Goal: Find contact information: Find contact information

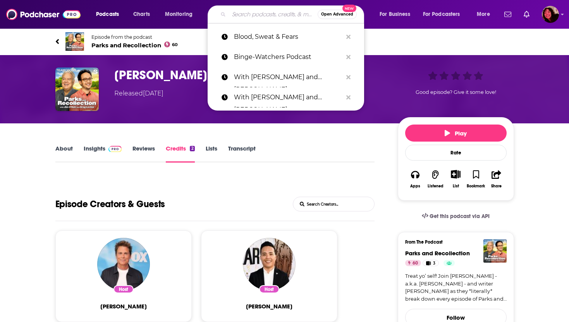
click at [268, 15] on input "Search podcasts, credits, & more..." at bounding box center [273, 14] width 89 height 12
paste input "Private Parts"
type input "Private Parts"
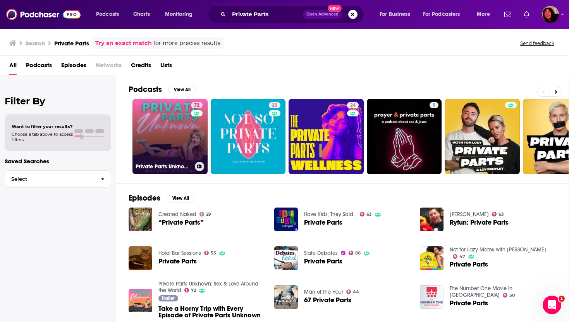
click at [167, 116] on link "72 Private Parts Unknown: Sex & Love Around the World" at bounding box center [170, 136] width 75 height 75
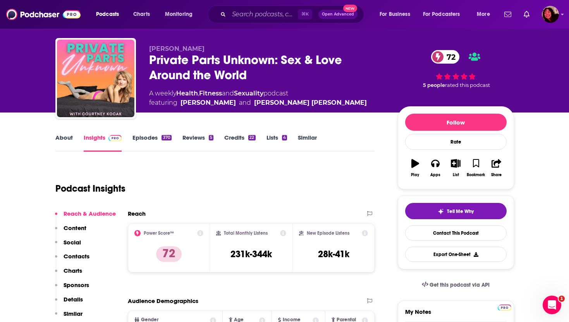
scroll to position [15, 0]
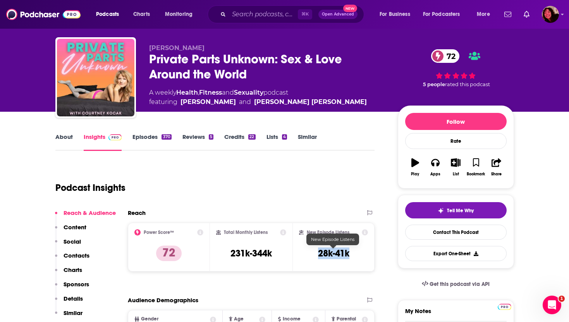
drag, startPoint x: 314, startPoint y: 255, endPoint x: 348, endPoint y: 255, distance: 34.1
click at [348, 255] on div "New Episode Listens 28k-41k" at bounding box center [333, 247] width 69 height 36
copy h3 "28k-41k"
click at [61, 138] on link "About" at bounding box center [63, 142] width 17 height 18
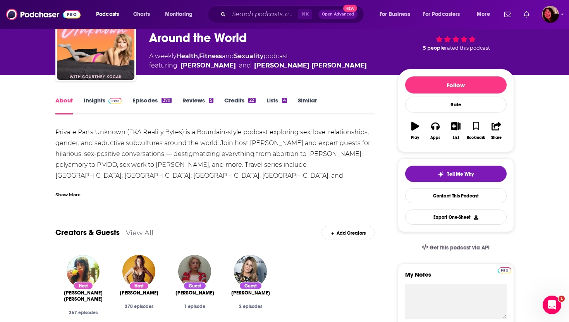
scroll to position [52, 0]
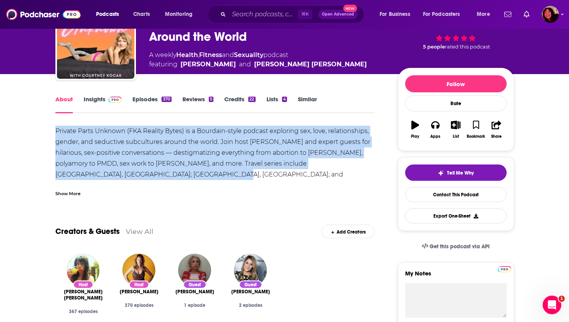
drag, startPoint x: 56, startPoint y: 130, endPoint x: 137, endPoint y: 172, distance: 91.2
click at [137, 172] on div "Private Parts Unknown (FKA Reality Bytes) is a Bourdain-style podcast exploring…" at bounding box center [215, 169] width 320 height 87
copy div "Private Parts Unknown (FKA Reality Bytes) is a Bourdain-style podcast exploring…"
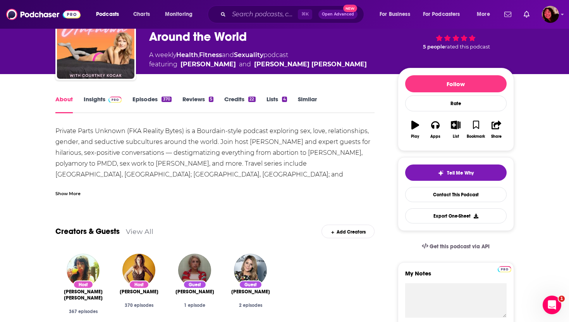
click at [257, 177] on div "Private Parts Unknown (FKA Reality Bytes) is a Bourdain-style podcast exploring…" at bounding box center [215, 169] width 320 height 87
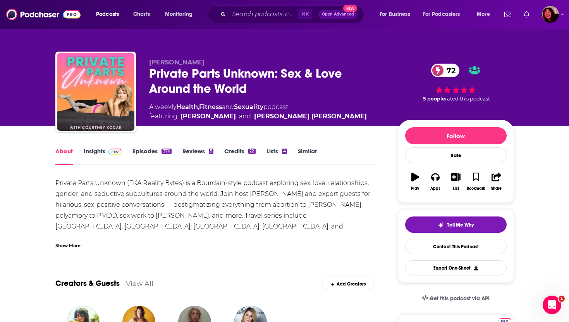
scroll to position [0, 0]
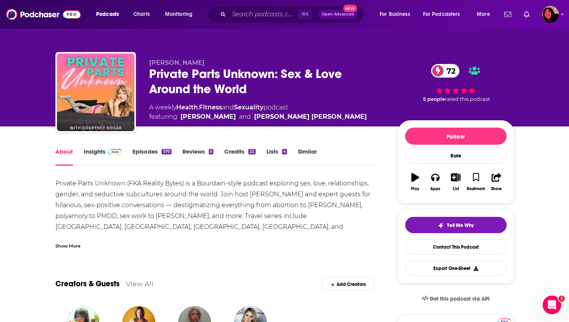
click at [64, 248] on div "Show More" at bounding box center [67, 245] width 25 height 7
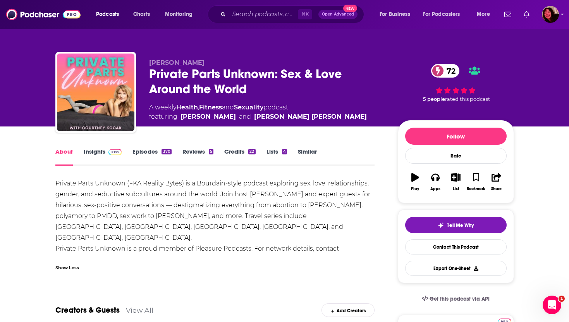
drag, startPoint x: 164, startPoint y: 248, endPoint x: 57, endPoint y: 247, distance: 107.0
click at [57, 247] on div "Private Parts Unknown (FKA Reality Bytes) is a Bourdain-style podcast exploring…" at bounding box center [215, 221] width 320 height 87
copy div "cameron@pleasurepodcasts.com."
click at [95, 152] on link "Insights" at bounding box center [103, 157] width 38 height 18
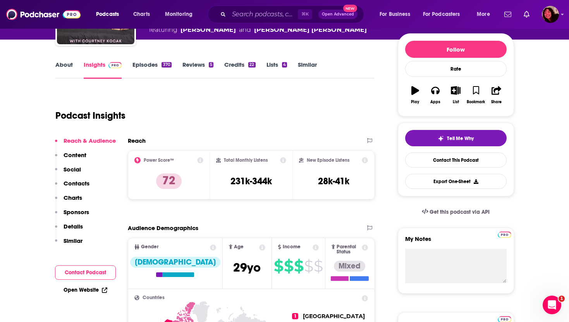
scroll to position [87, 0]
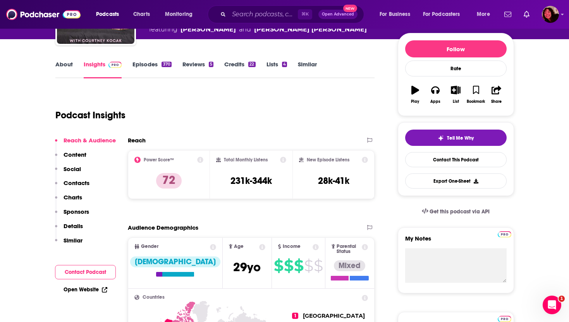
click at [79, 181] on p "Contacts" at bounding box center [77, 182] width 26 height 7
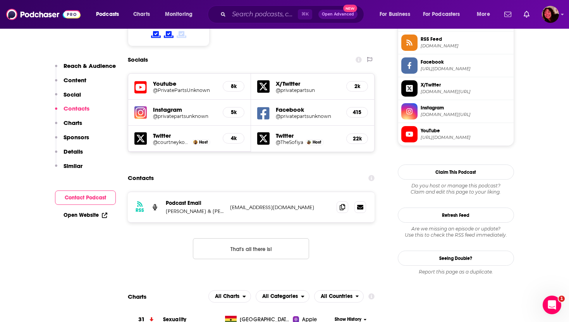
scroll to position [683, 0]
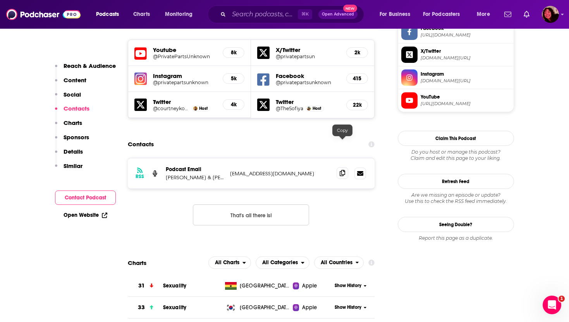
click at [342, 170] on icon at bounding box center [342, 173] width 5 height 6
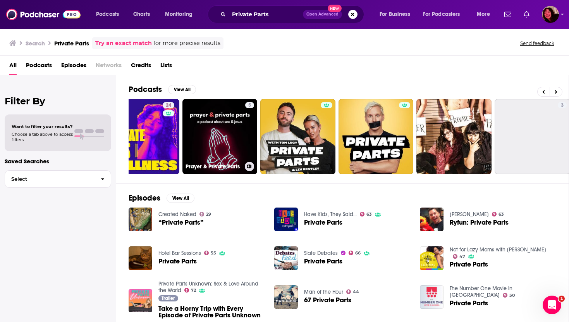
scroll to position [0, 188]
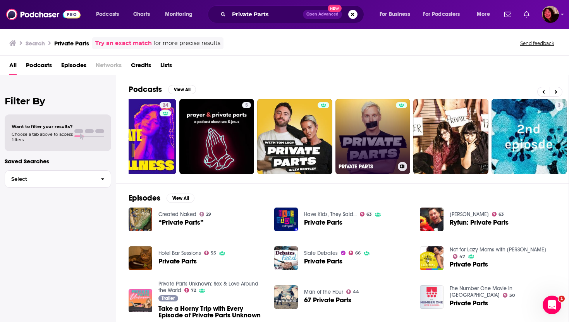
click at [360, 128] on link "PRIVATE PARTS" at bounding box center [373, 136] width 75 height 75
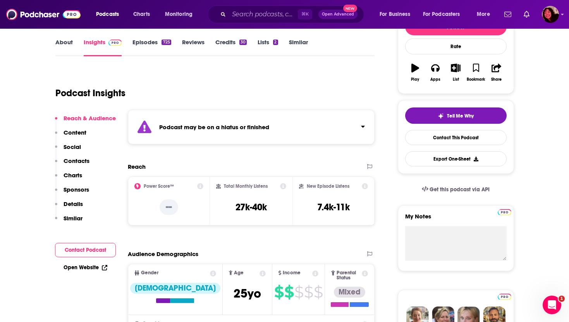
scroll to position [111, 0]
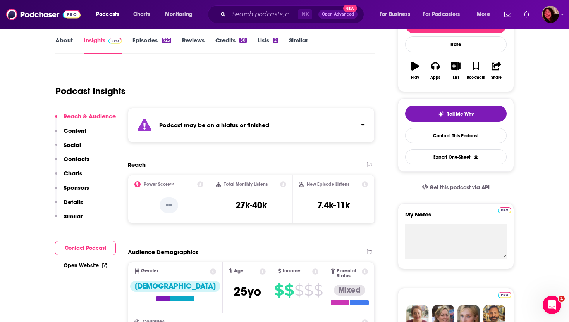
click at [86, 268] on div "Open Website" at bounding box center [85, 265] width 61 height 14
click at [88, 264] on link "Open Website" at bounding box center [86, 265] width 44 height 7
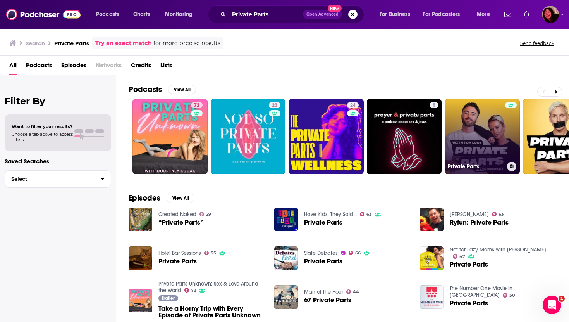
click at [478, 125] on link "Private Parts" at bounding box center [482, 136] width 75 height 75
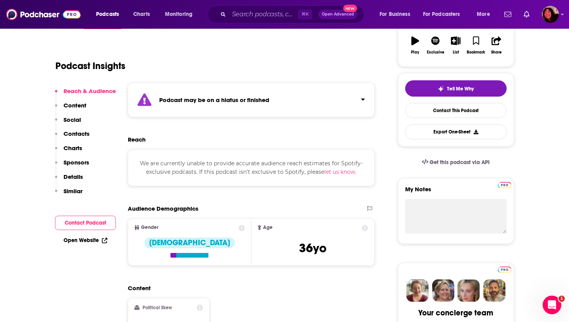
scroll to position [135, 0]
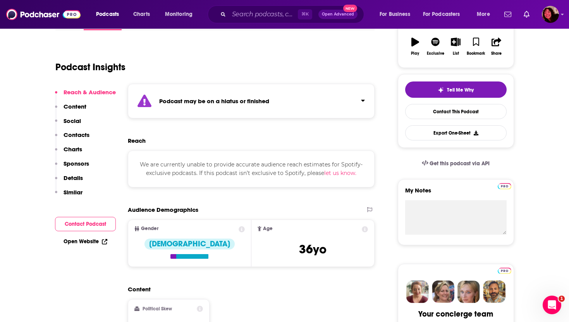
click at [92, 239] on link "Open Website" at bounding box center [86, 241] width 44 height 7
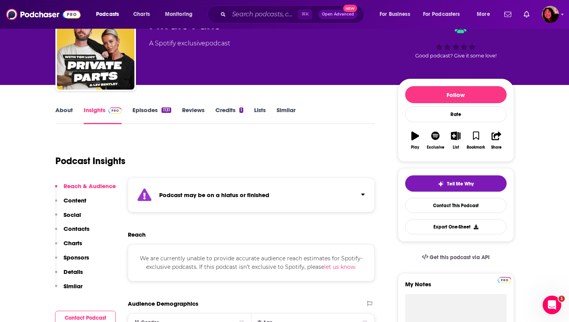
scroll to position [0, 0]
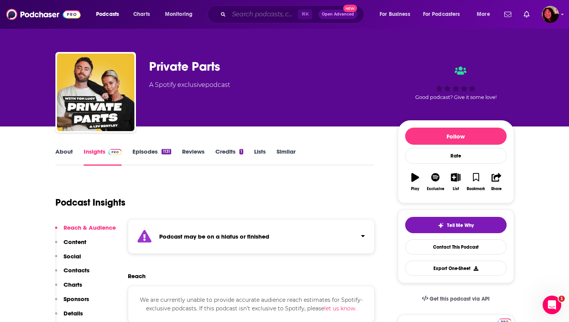
click at [242, 17] on input "Search podcasts, credits, & more..." at bounding box center [263, 14] width 69 height 12
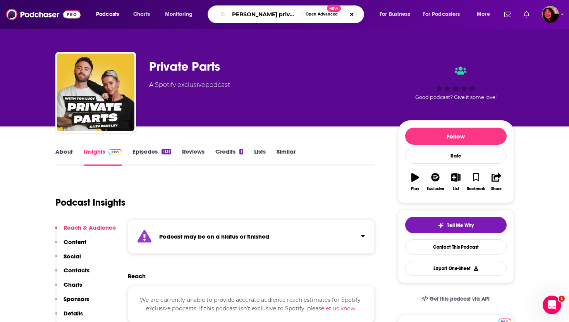
type input "[PERSON_NAME] private parts"
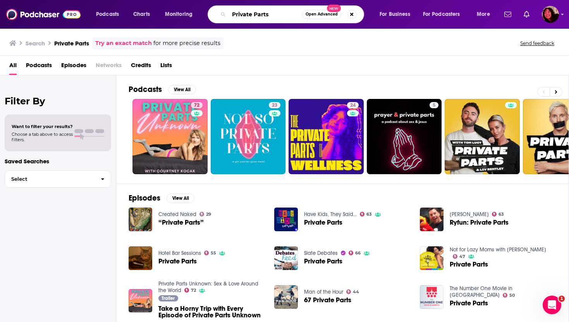
drag, startPoint x: 275, startPoint y: 14, endPoint x: 205, endPoint y: 14, distance: 69.8
click at [207, 14] on div "Podcasts Charts Monitoring Private Parts Open Advanced New For Business For Pod…" at bounding box center [294, 14] width 407 height 18
paste input "Like Minded Friend"
type input "Like Minded Friends"
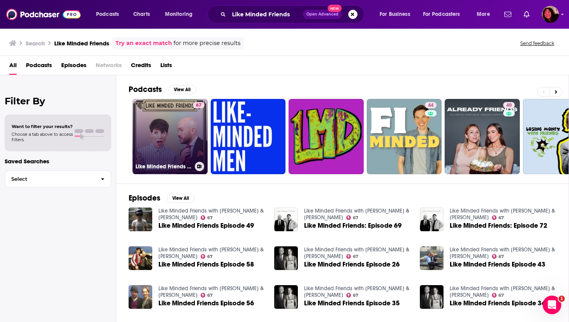
click at [165, 149] on link "67 Like Minded Friends with Tom Allen & Suzi Ruffell" at bounding box center [170, 136] width 75 height 75
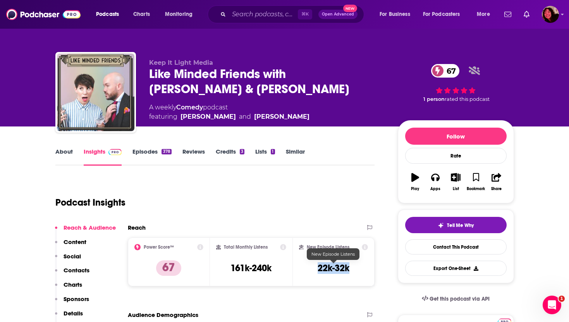
drag, startPoint x: 316, startPoint y: 266, endPoint x: 353, endPoint y: 266, distance: 36.8
click at [353, 266] on div "New Episode Listens 22k-32k" at bounding box center [333, 262] width 69 height 36
copy h3 "22k-32k"
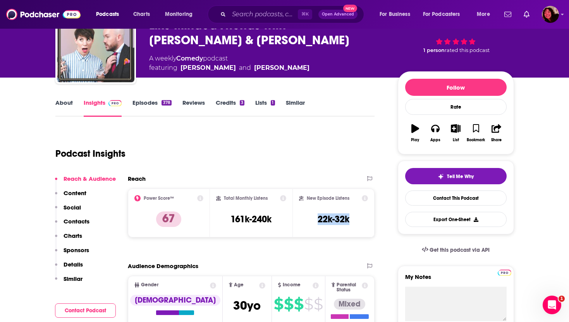
scroll to position [61, 0]
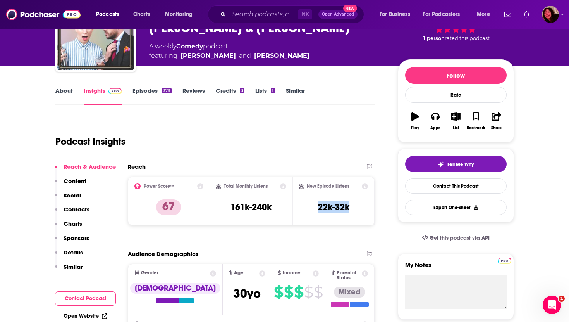
click at [66, 91] on link "About" at bounding box center [63, 96] width 17 height 18
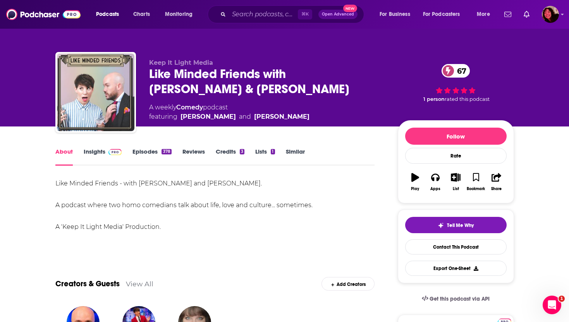
drag, startPoint x: 56, startPoint y: 205, endPoint x: 315, endPoint y: 202, distance: 258.6
click at [315, 202] on div "Like Minded Friends - with Tom Allen and Suzi Ruffell. A podcast where two homo…" at bounding box center [215, 205] width 320 height 54
copy div "A podcast where two homo comedians talk about life, love and culture... sometim…"
click at [151, 148] on link "Episodes 378" at bounding box center [152, 157] width 39 height 18
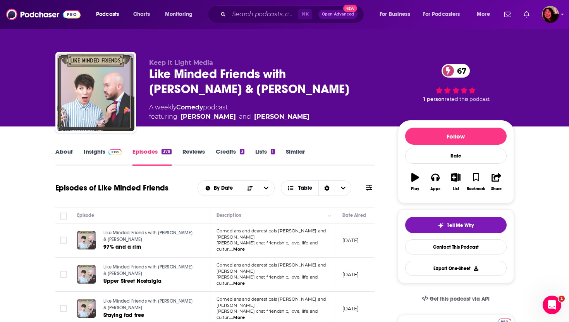
click at [89, 153] on link "Insights" at bounding box center [103, 157] width 38 height 18
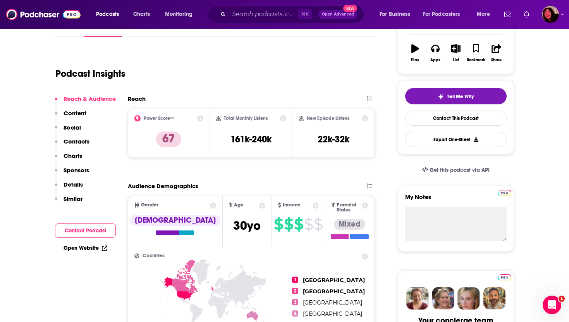
scroll to position [135, 0]
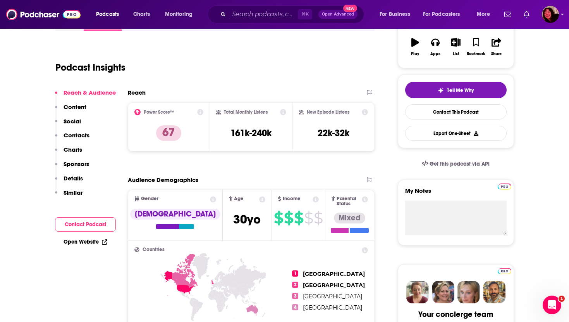
click at [80, 134] on p "Contacts" at bounding box center [77, 134] width 26 height 7
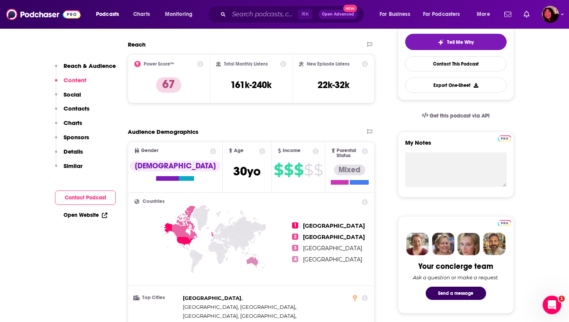
scroll to position [0, 0]
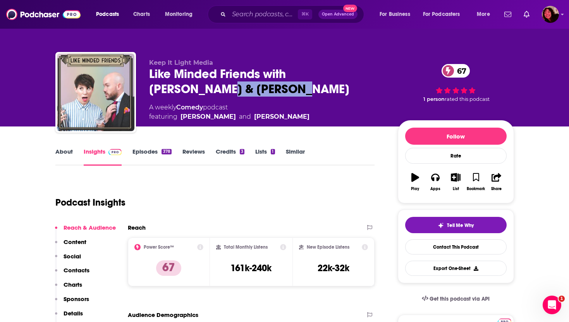
drag, startPoint x: 150, startPoint y: 86, endPoint x: 208, endPoint y: 86, distance: 58.2
click at [208, 86] on div "Like Minded Friends with Tom Allen & Suzi Ruffell 67" at bounding box center [267, 81] width 236 height 30
copy h2 "Suzi Ruffell"
click at [291, 75] on div "Like Minded Friends with Tom Allen & Suzi Ruffell 67" at bounding box center [267, 81] width 236 height 30
click at [261, 16] on input "Search podcasts, credits, & more..." at bounding box center [263, 14] width 69 height 12
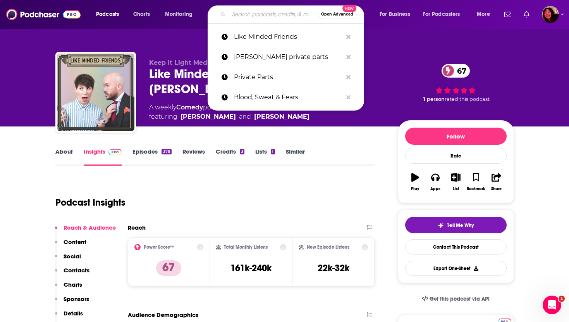
paste input "Sex, Lies & DM Slides"
type input "Sex, Lies & DM Slides"
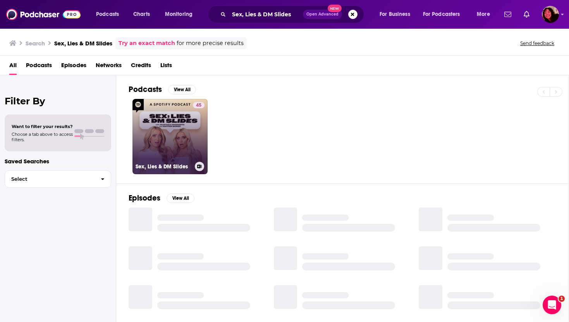
click at [166, 131] on link "45 Sex, Lies & DM Slides" at bounding box center [170, 136] width 75 height 75
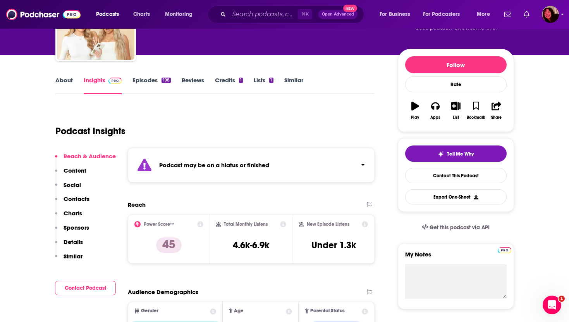
scroll to position [109, 0]
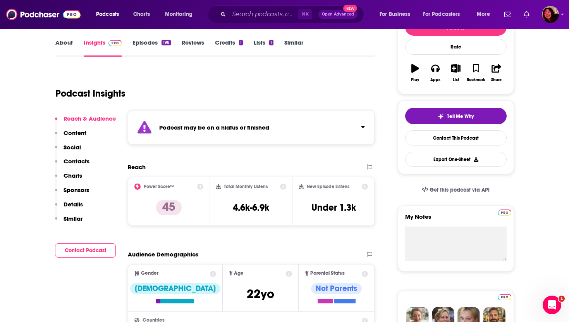
click at [70, 248] on button "Contact Podcast" at bounding box center [85, 250] width 61 height 14
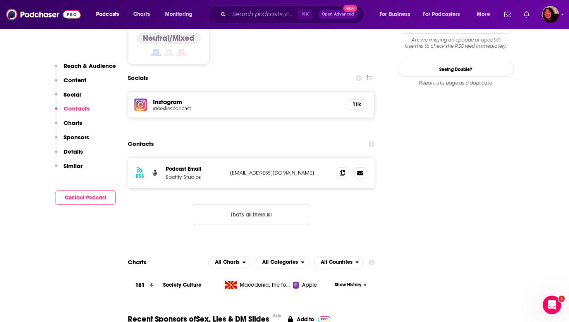
scroll to position [688, 0]
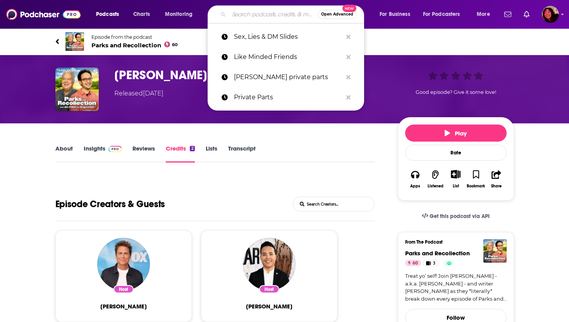
click at [278, 13] on input "Search podcasts, credits, & more..." at bounding box center [273, 14] width 89 height 12
paste input "Scheananigans With Scheana Shay"
type input "Scheananigans With Scheana Shay"
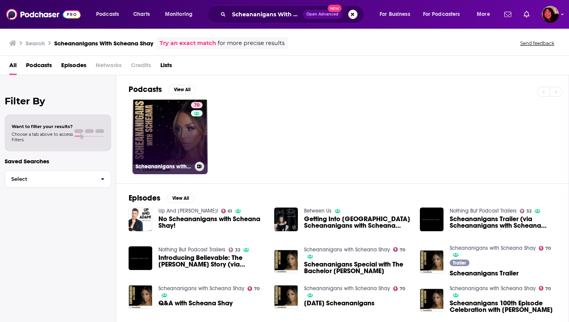
click at [169, 130] on link "70 Scheananigans with Scheana Shay" at bounding box center [170, 136] width 75 height 75
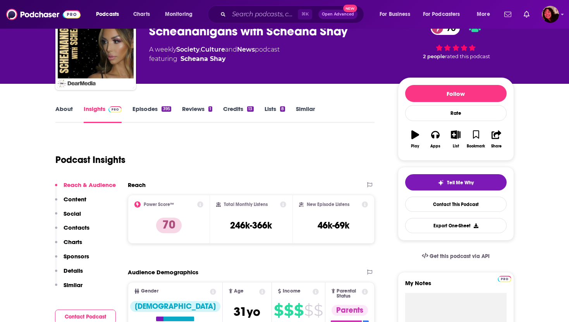
scroll to position [45, 0]
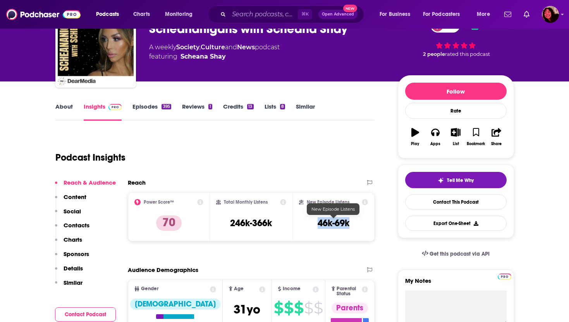
drag, startPoint x: 310, startPoint y: 223, endPoint x: 351, endPoint y: 224, distance: 41.1
click at [351, 224] on div "New Episode Listens 46k-69k" at bounding box center [333, 217] width 69 height 36
copy h3 "46k-69k"
click at [79, 222] on p "Contacts" at bounding box center [77, 224] width 26 height 7
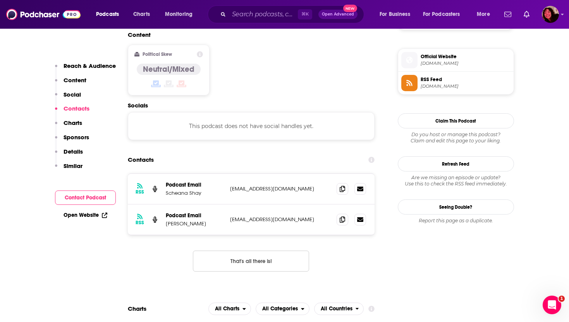
scroll to position [615, 0]
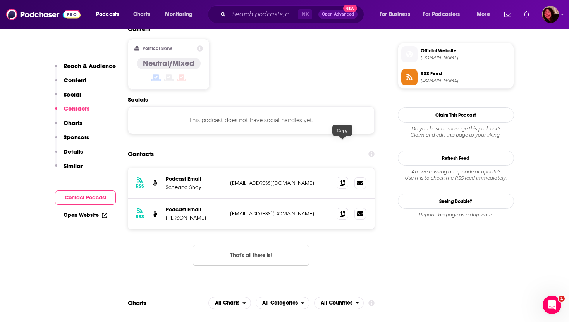
click at [341, 179] on icon at bounding box center [342, 182] width 5 height 6
click at [235, 15] on input "Search podcasts, credits, & more..." at bounding box center [263, 14] width 69 height 12
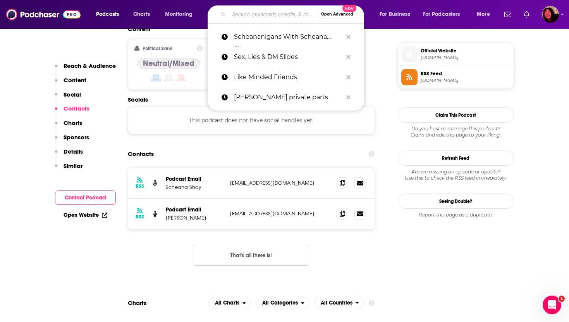
paste input "The [PERSON_NAME] Files"
type input "The [PERSON_NAME] Files"
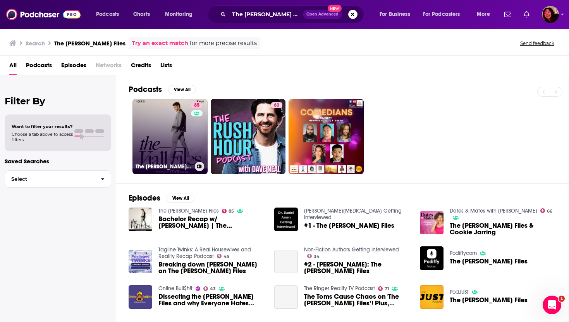
click at [158, 131] on link "85 The [PERSON_NAME] Files" at bounding box center [170, 136] width 75 height 75
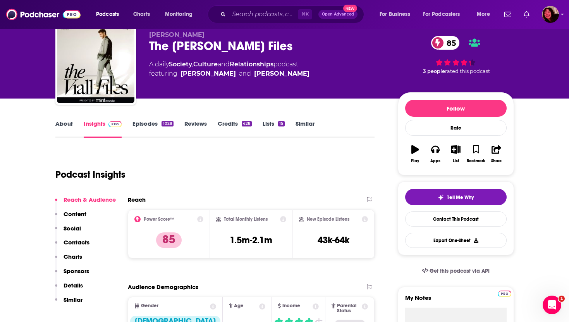
scroll to position [29, 0]
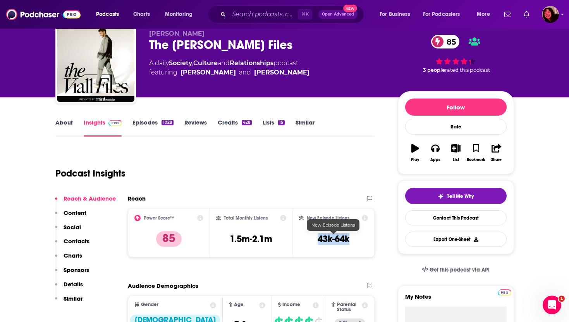
drag, startPoint x: 316, startPoint y: 236, endPoint x: 352, endPoint y: 237, distance: 36.5
click at [352, 237] on div "New Episode Listens 43k-64k" at bounding box center [333, 233] width 69 height 36
copy h3 "43k-64k"
click at [77, 242] on p "Contacts" at bounding box center [77, 240] width 26 height 7
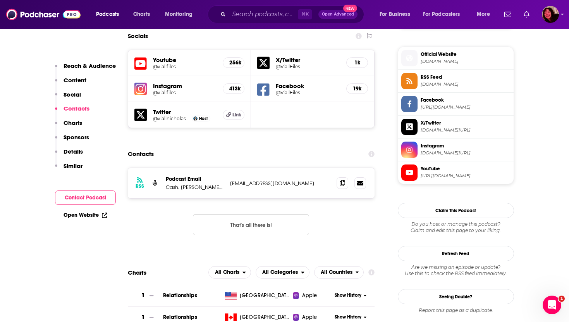
scroll to position [683, 0]
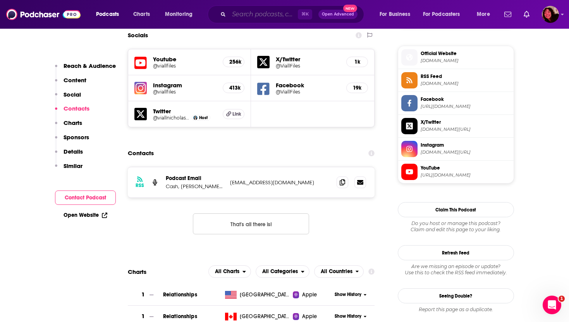
click at [244, 14] on input "Search podcasts, credits, & more..." at bounding box center [263, 14] width 69 height 12
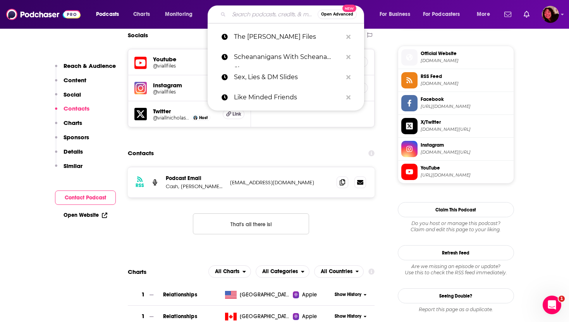
paste input "Girls Gotta Eat"
type input "Girls Gotta Eat"
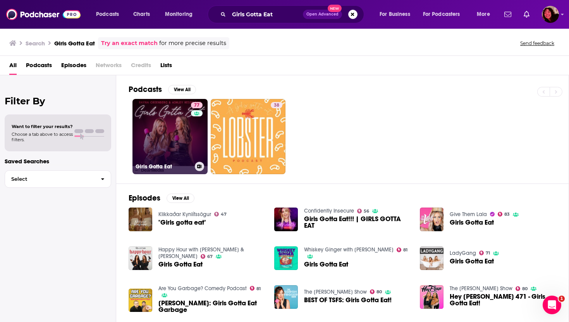
click at [164, 131] on link "77 Girls Gotta Eat" at bounding box center [170, 136] width 75 height 75
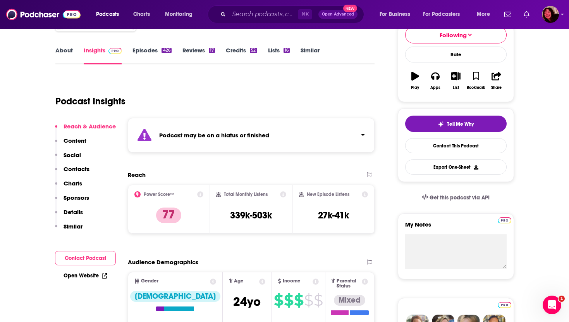
scroll to position [101, 0]
click at [84, 276] on link "Open Website" at bounding box center [86, 276] width 44 height 7
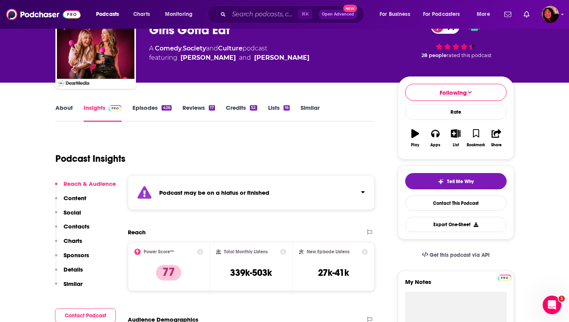
scroll to position [51, 0]
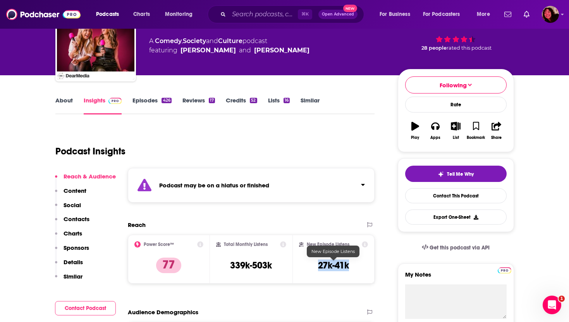
drag, startPoint x: 317, startPoint y: 263, endPoint x: 357, endPoint y: 263, distance: 39.5
click at [357, 263] on div "New Episode Listens 27k-41k" at bounding box center [333, 259] width 69 height 36
copy h3 "27k-41k"
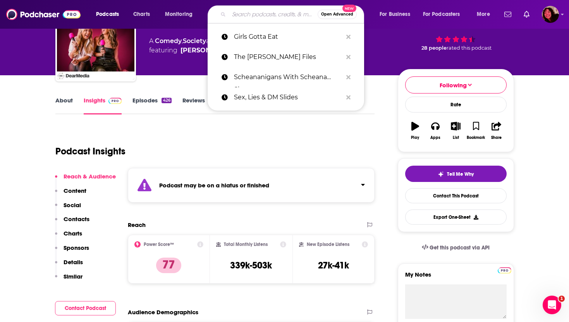
click at [263, 12] on input "Search podcasts, credits, & more..." at bounding box center [273, 14] width 89 height 12
paste input "Two Hot Takes"
type input "Two Hot Takes"
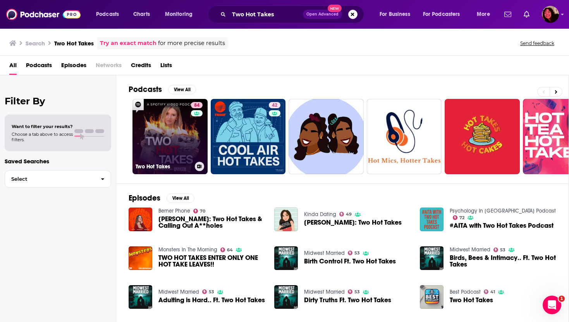
click at [157, 141] on link "84 Two Hot Takes" at bounding box center [170, 136] width 75 height 75
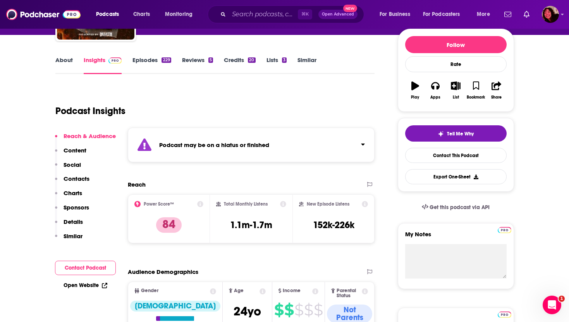
scroll to position [93, 0]
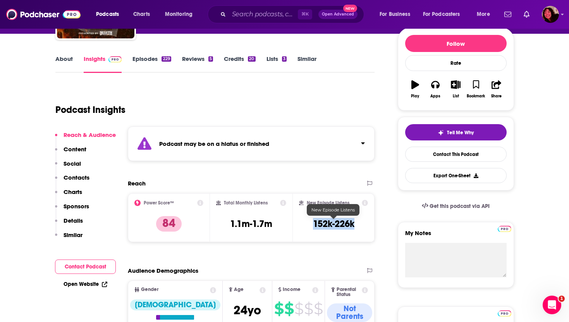
drag, startPoint x: 308, startPoint y: 223, endPoint x: 356, endPoint y: 223, distance: 47.7
click at [356, 223] on div "New Episode Listens 152k-226k" at bounding box center [333, 218] width 69 height 36
copy h3 "152k-226k"
click at [82, 285] on link "Open Website" at bounding box center [86, 284] width 44 height 7
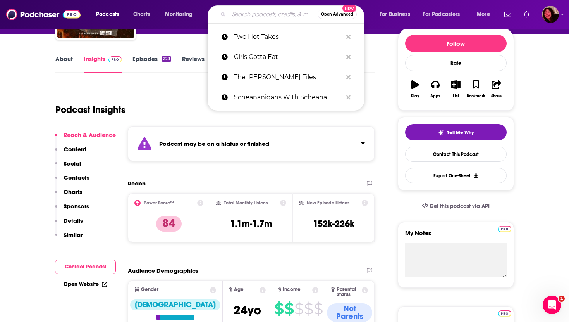
click at [240, 14] on input "Search podcasts, credits, & more..." at bounding box center [273, 14] width 89 height 12
paste input "Solo - The Single Person's Guide to a Remarkable Life"
type input "Solo - The Single Person's Guide to a Remarkable Life"
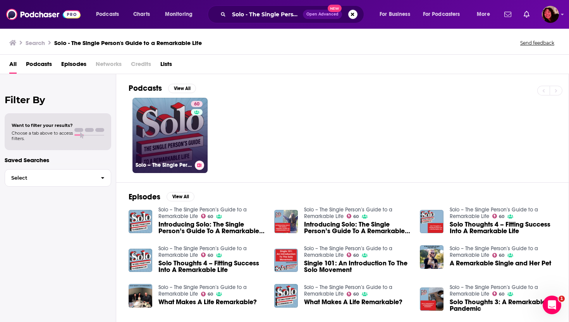
click at [151, 122] on link "60 Solo – The Single Person’s Guide to a Remarkable Life" at bounding box center [170, 135] width 75 height 75
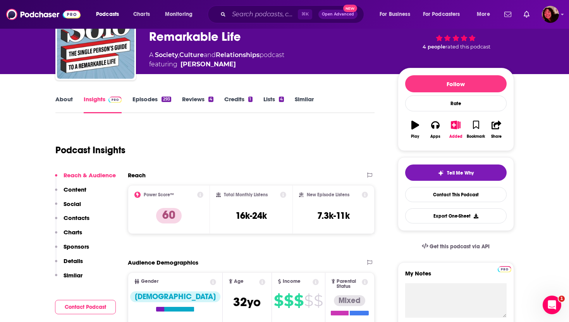
scroll to position [55, 0]
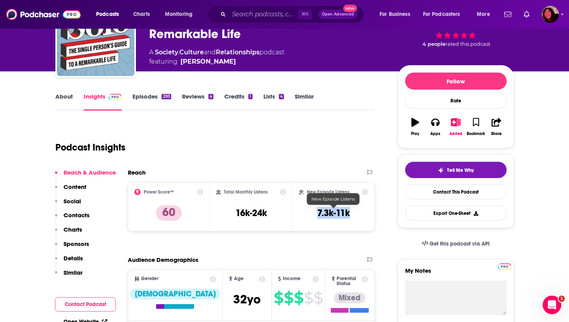
drag, startPoint x: 310, startPoint y: 216, endPoint x: 349, endPoint y: 215, distance: 39.2
click at [349, 216] on div "New Episode Listens 7.3k-11k" at bounding box center [333, 207] width 69 height 36
copy h3 "7.3k-11k"
click at [71, 214] on p "Contacts" at bounding box center [77, 214] width 26 height 7
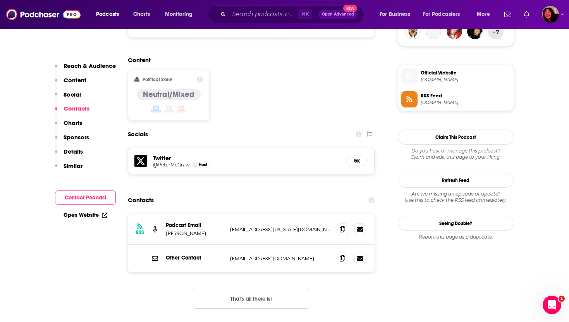
scroll to position [649, 0]
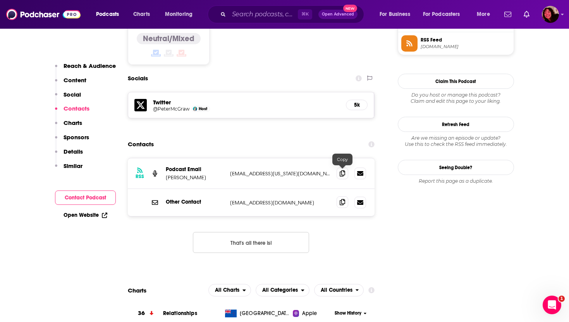
click at [338, 196] on span at bounding box center [343, 202] width 12 height 12
click at [231, 13] on input "Search podcasts, credits, & more..." at bounding box center [263, 14] width 69 height 12
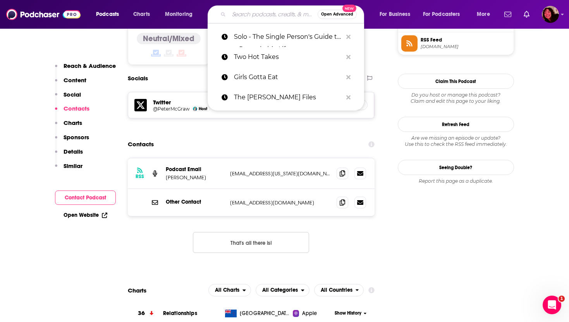
paste input "Dateable Podcast"
type input "Dateable Podcast"
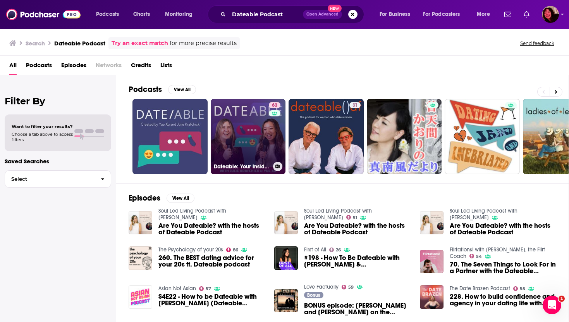
click at [242, 123] on link "63 Dateable: Your insider's look into modern dating and relationships" at bounding box center [248, 136] width 75 height 75
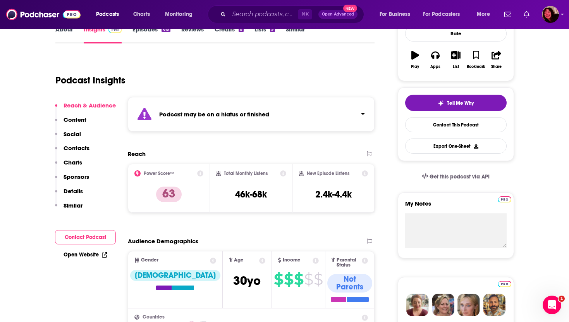
scroll to position [121, 0]
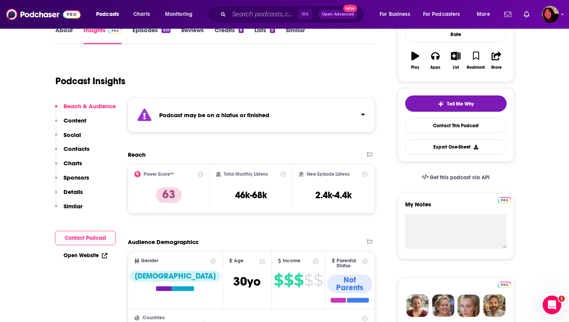
click at [84, 254] on link "Open Website" at bounding box center [86, 255] width 44 height 7
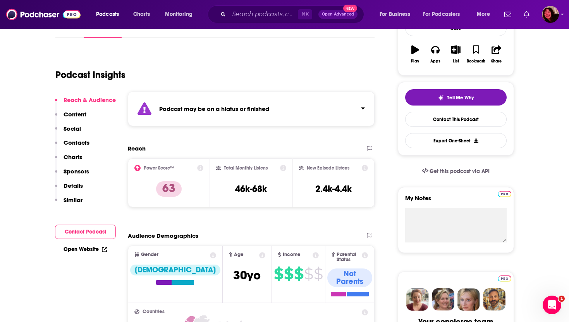
scroll to position [129, 0]
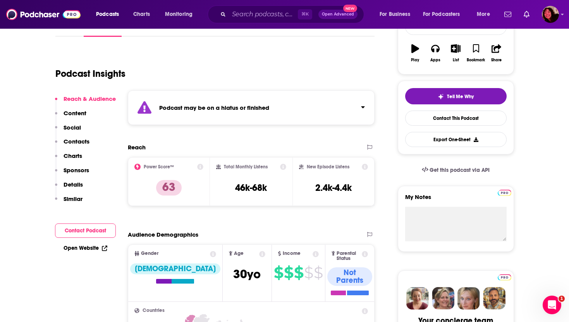
click at [79, 144] on p "Contacts" at bounding box center [77, 141] width 26 height 7
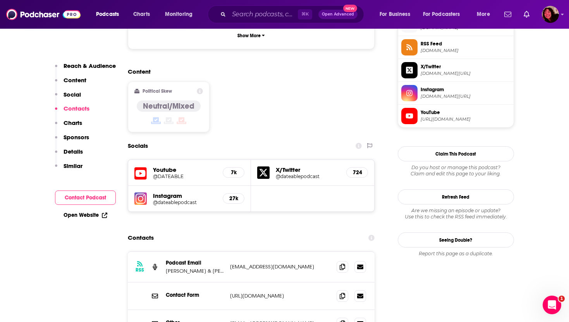
scroll to position [714, 0]
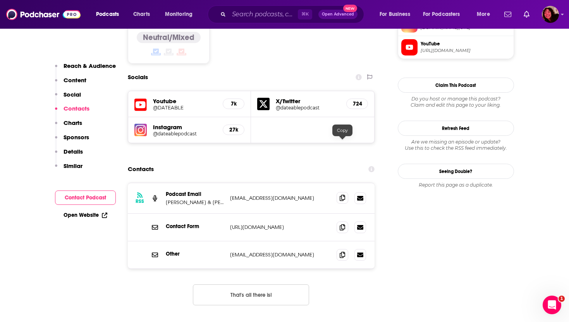
click at [342, 195] on icon at bounding box center [342, 198] width 5 height 6
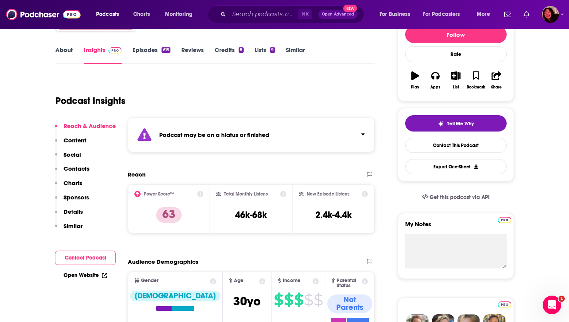
scroll to position [100, 0]
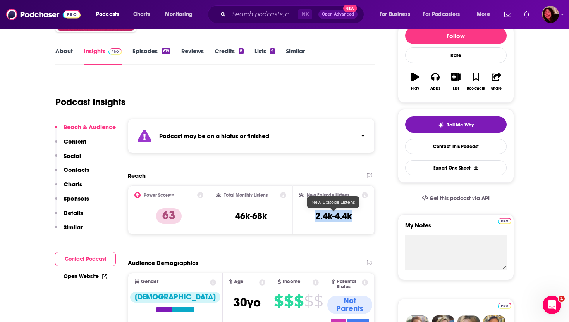
drag, startPoint x: 310, startPoint y: 216, endPoint x: 361, endPoint y: 216, distance: 50.8
click at [361, 216] on div "New Episode Listens 2.4k-4.4k" at bounding box center [333, 210] width 69 height 36
copy h3 "2.4k-4.4k"
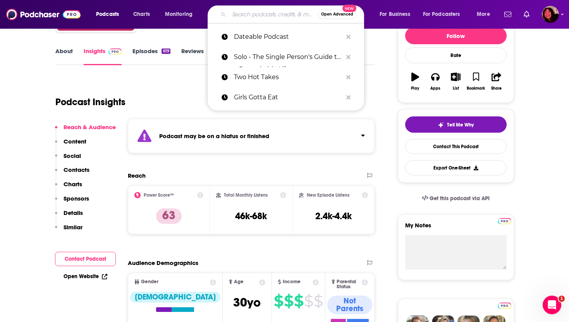
click at [271, 10] on input "Search podcasts, credits, & more..." at bounding box center [273, 14] width 89 height 12
paste input "Seek Treatment with Cat & Pat"
type input "Seek Treatment with Cat & Pat"
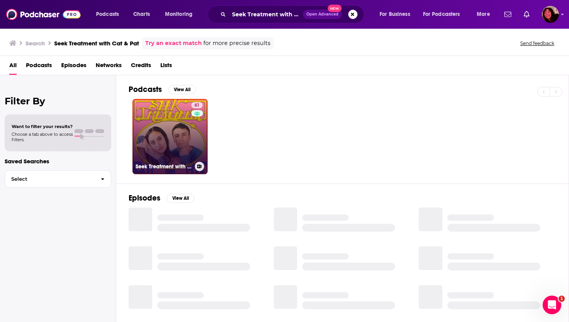
click at [160, 129] on link "61 Seek Treatment with Cat & Pat" at bounding box center [170, 136] width 75 height 75
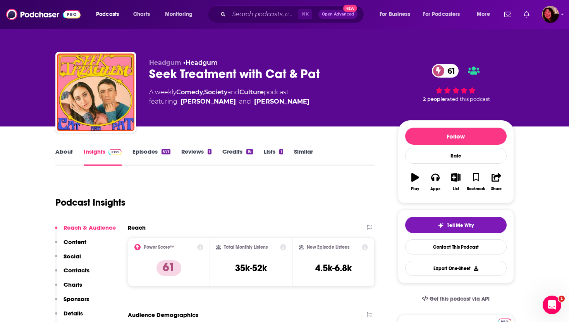
scroll to position [44, 0]
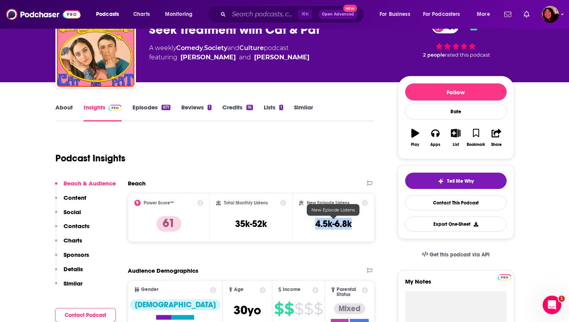
drag, startPoint x: 314, startPoint y: 224, endPoint x: 352, endPoint y: 223, distance: 37.2
click at [351, 223] on div "New Episode Listens 4.5k-6.8k" at bounding box center [333, 218] width 69 height 36
copy h3 "4.5k-6.8k"
click at [79, 226] on p "Contacts" at bounding box center [77, 225] width 26 height 7
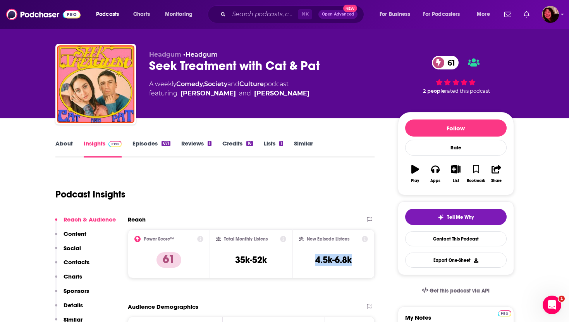
scroll to position [0, 0]
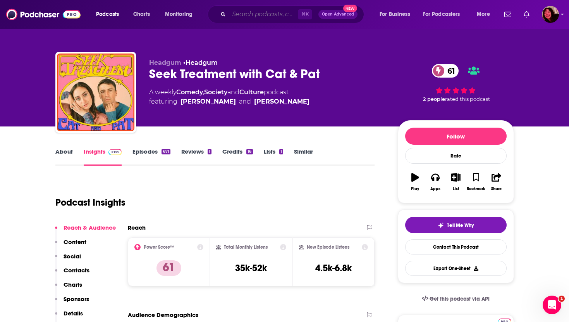
click at [274, 15] on input "Search podcasts, credits, & more..." at bounding box center [263, 14] width 69 height 12
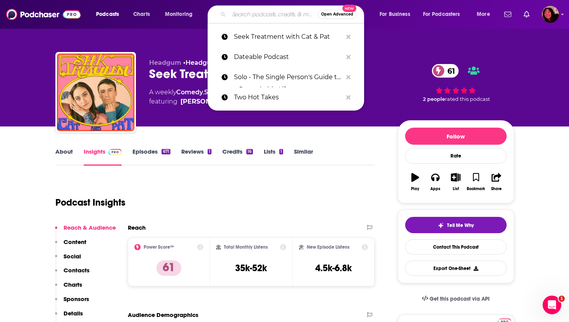
paste input "The JTrain Podcast"
type input "The JTrain Podcast"
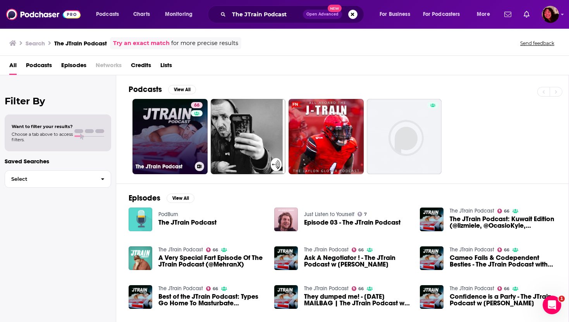
click at [162, 142] on link "66 The JTrain Podcast" at bounding box center [170, 136] width 75 height 75
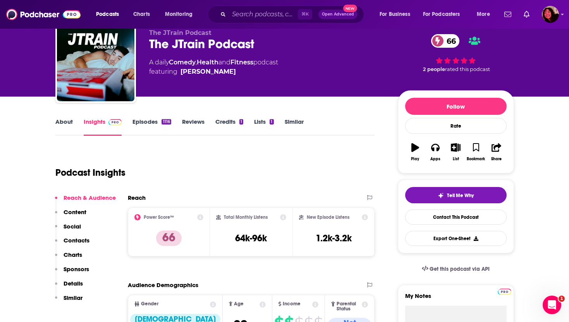
scroll to position [14, 0]
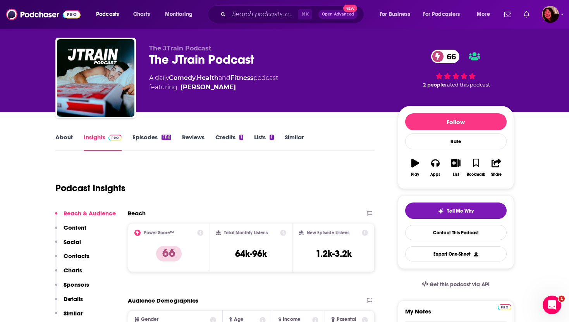
click at [62, 138] on link "About" at bounding box center [63, 142] width 17 height 18
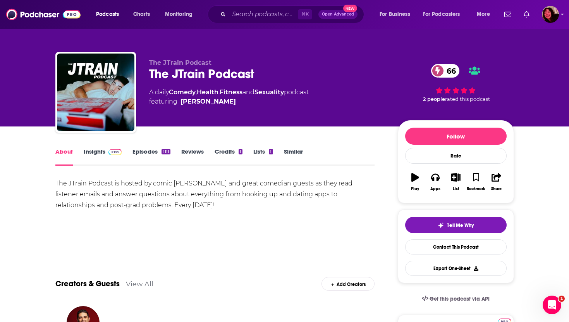
click at [95, 150] on link "Insights" at bounding box center [103, 157] width 38 height 18
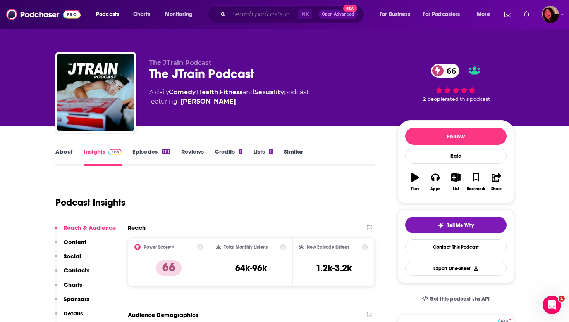
click at [248, 14] on input "Search podcasts, credits, & more..." at bounding box center [263, 14] width 69 height 12
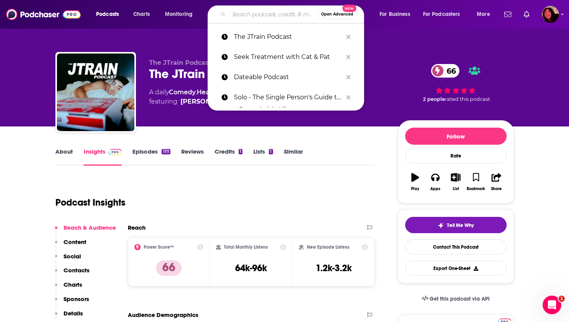
paste input "Were You Raised by Wolves? Podcast"
type input "Were You Raised by Wolves? Podcast"
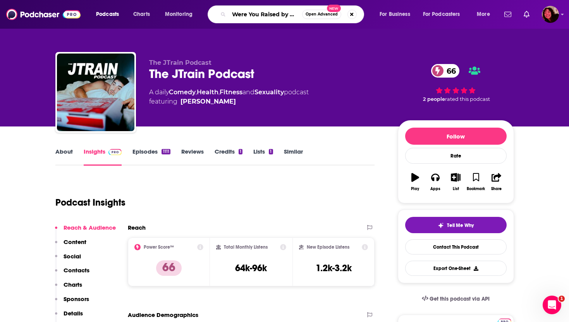
scroll to position [0, 40]
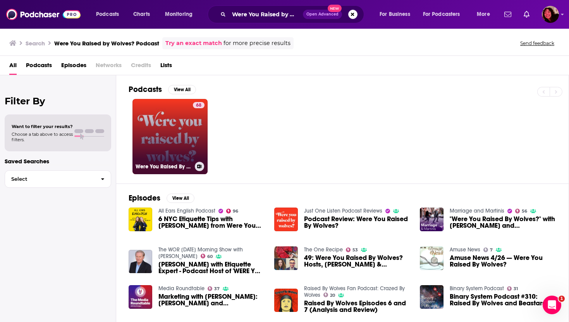
click at [164, 127] on link "68 Were You Raised By Wolves?" at bounding box center [170, 136] width 75 height 75
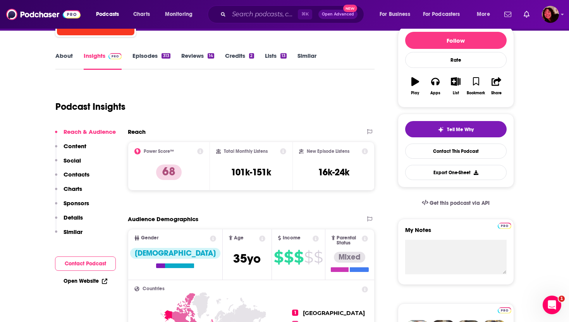
scroll to position [119, 0]
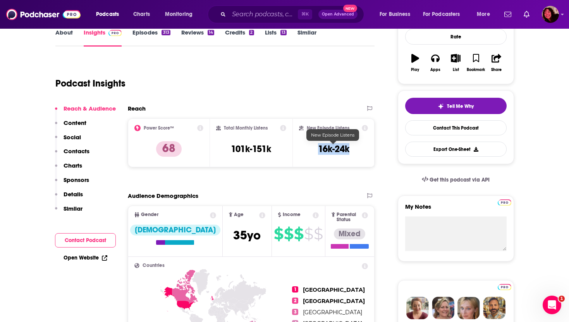
drag, startPoint x: 315, startPoint y: 146, endPoint x: 348, endPoint y: 147, distance: 33.3
click at [348, 147] on div "New Episode Listens 16k-24k" at bounding box center [333, 143] width 69 height 36
copy h3 "16k-24k"
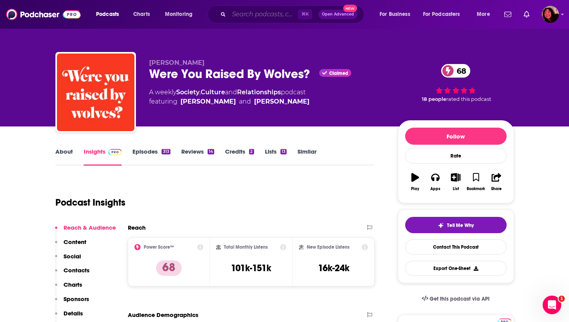
click at [236, 14] on input "Search podcasts, credits, & more..." at bounding box center [263, 14] width 69 height 12
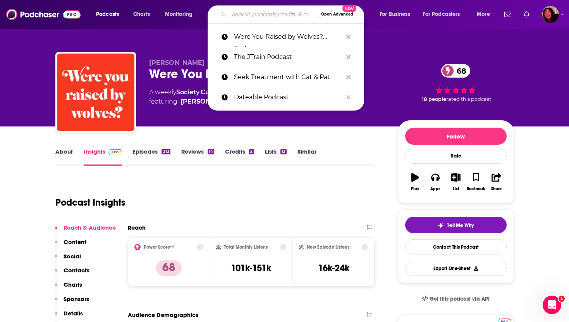
paste input "Dear [PERSON_NAME]"
type input "Dear [PERSON_NAME]"
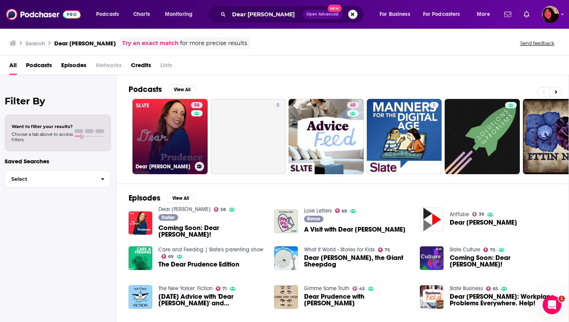
click at [169, 131] on link "58 Dear [PERSON_NAME]" at bounding box center [170, 136] width 75 height 75
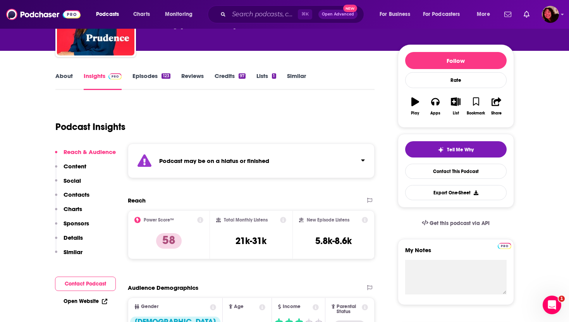
scroll to position [80, 0]
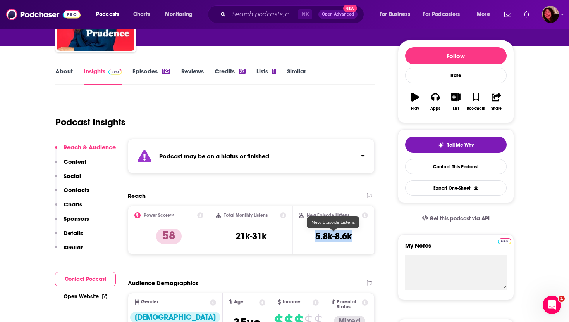
drag, startPoint x: 311, startPoint y: 238, endPoint x: 365, endPoint y: 238, distance: 54.3
click at [365, 238] on div "New Episode Listens 5.8k-8.6k" at bounding box center [333, 230] width 69 height 36
copy h3 "5.8k-8.6k"
click at [76, 189] on p "Contacts" at bounding box center [77, 189] width 26 height 7
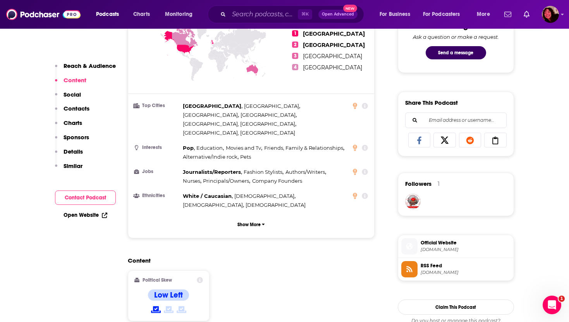
scroll to position [252, 0]
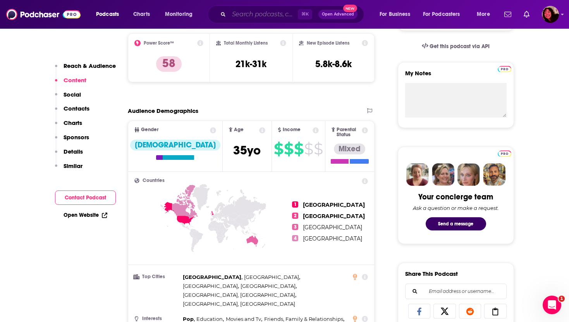
click at [244, 14] on input "Search podcasts, credits, & more..." at bounding box center [263, 14] width 69 height 12
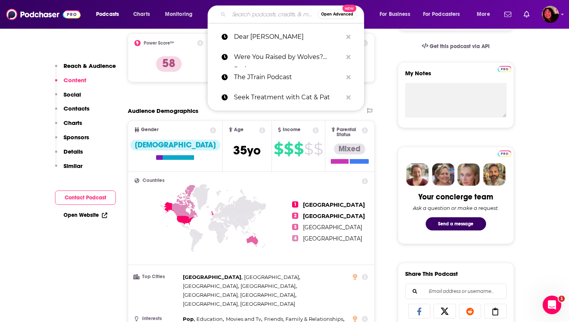
paste input "anything goes with [PERSON_NAME]"
type input "anything goes with [PERSON_NAME]"
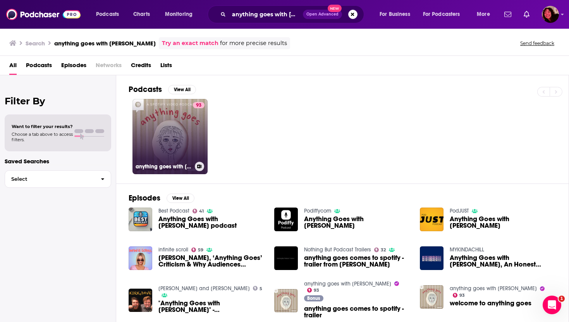
click at [173, 145] on link "93 anything goes with [PERSON_NAME]" at bounding box center [170, 136] width 75 height 75
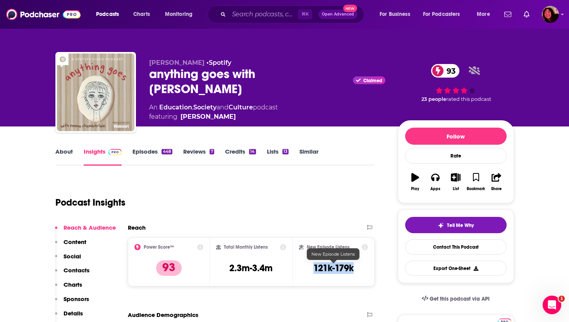
drag, startPoint x: 310, startPoint y: 271, endPoint x: 354, endPoint y: 271, distance: 44.2
click at [354, 271] on div "New Episode Listens 121k-179k" at bounding box center [333, 262] width 69 height 36
copy h3 "121k-179k"
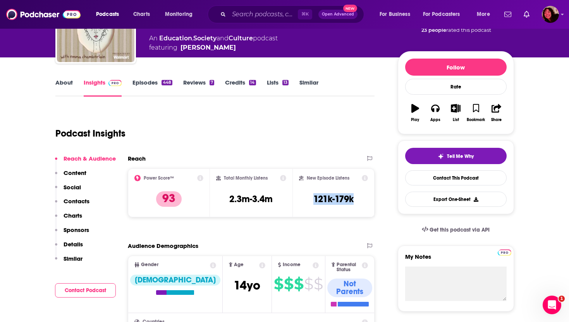
scroll to position [69, 0]
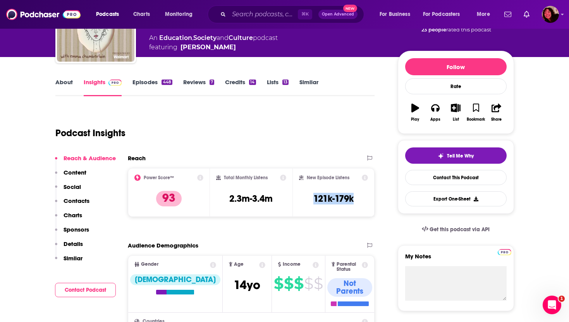
click at [57, 85] on link "About" at bounding box center [63, 87] width 17 height 18
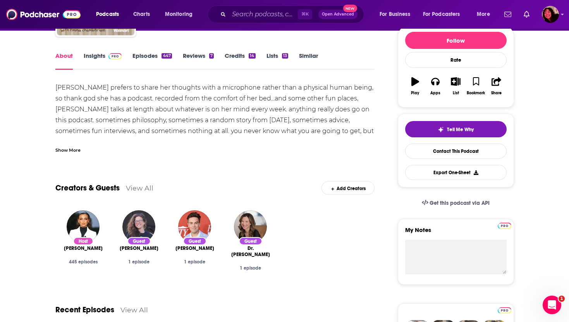
scroll to position [98, 0]
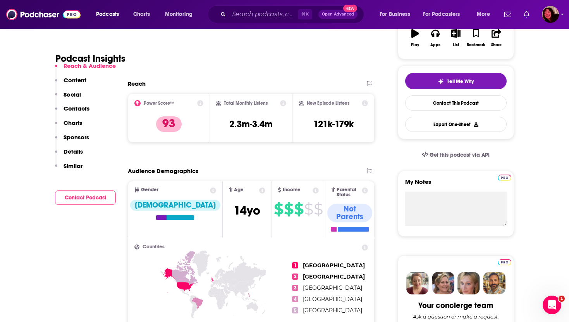
click at [80, 110] on p "Contacts" at bounding box center [77, 108] width 26 height 7
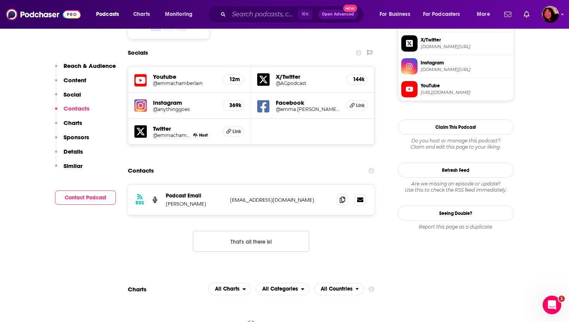
scroll to position [674, 0]
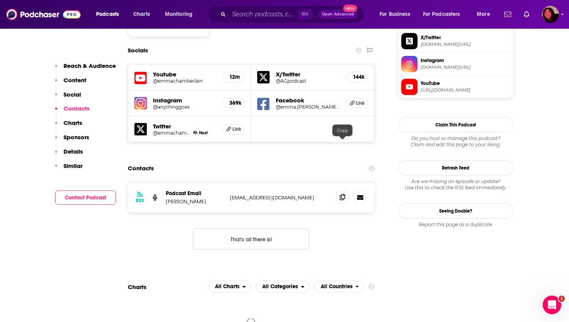
click at [342, 194] on icon at bounding box center [342, 197] width 5 height 6
